Goal: Navigation & Orientation: Go to known website

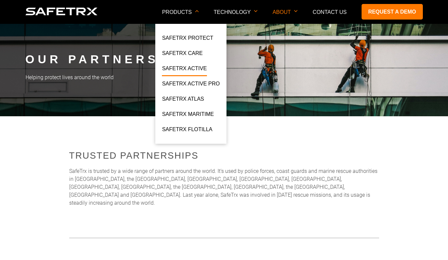
click at [192, 69] on link "SafeTrx Active" at bounding box center [184, 70] width 45 height 12
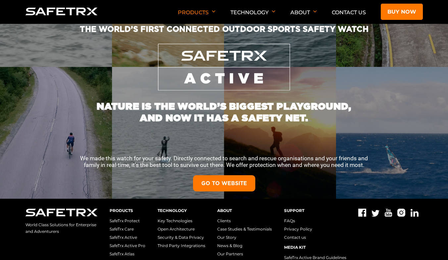
scroll to position [136, 0]
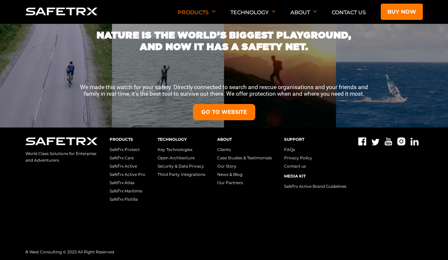
click at [222, 109] on link "GO TO WEBSITE" at bounding box center [224, 112] width 62 height 16
